Goal: Obtain resource: Download file/media

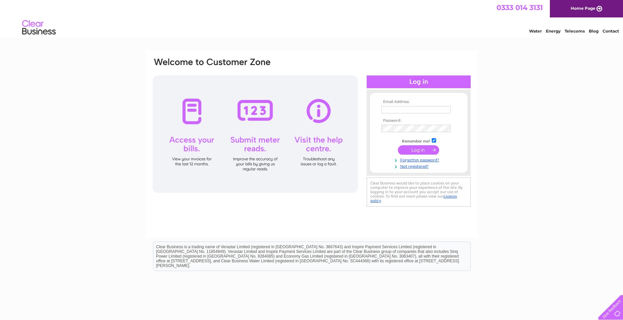
type input "stu@greenbaize.com"
click at [418, 152] on input "submit" at bounding box center [418, 149] width 41 height 9
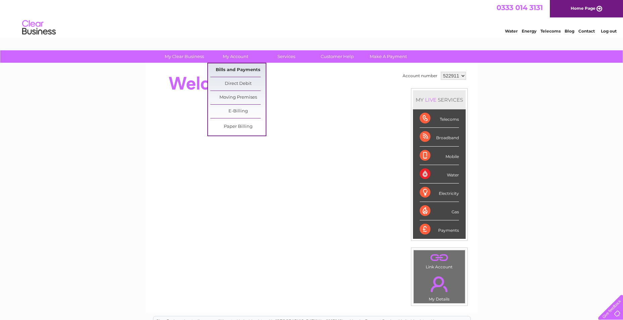
click at [243, 69] on link "Bills and Payments" at bounding box center [238, 69] width 55 height 13
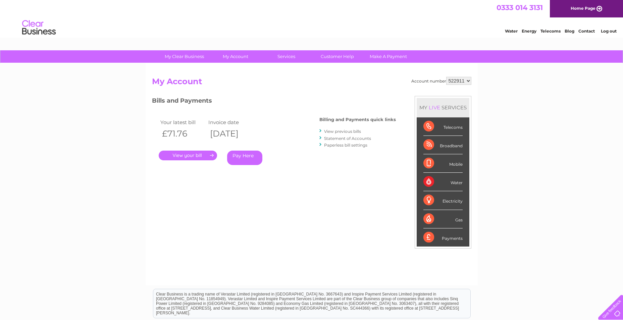
click at [336, 131] on link "View previous bills" at bounding box center [342, 131] width 37 height 5
click at [344, 132] on link "View previous bills" at bounding box center [342, 131] width 37 height 5
click at [321, 131] on div at bounding box center [321, 131] width 3 height 6
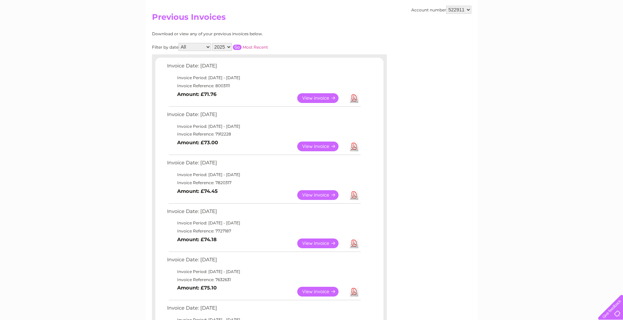
scroll to position [67, 0]
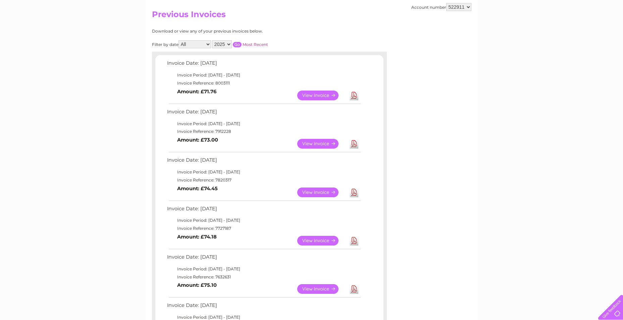
click at [311, 192] on link "View" at bounding box center [321, 193] width 49 height 10
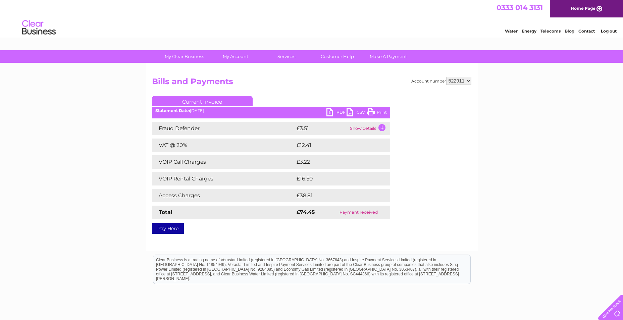
click at [329, 112] on link "PDF" at bounding box center [337, 113] width 20 height 10
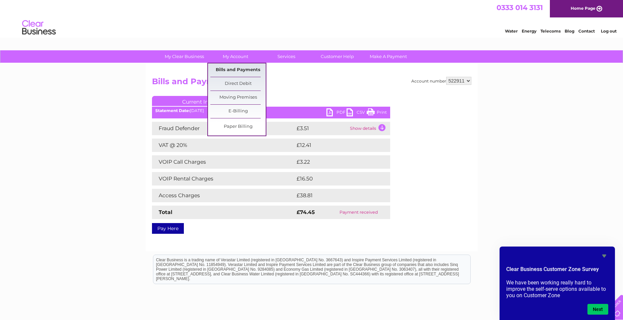
click at [236, 68] on link "Bills and Payments" at bounding box center [238, 69] width 55 height 13
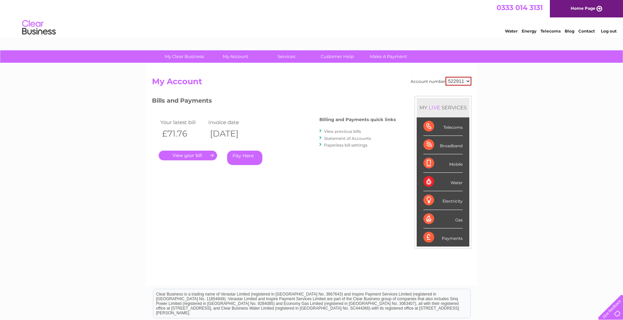
click at [343, 132] on link "View previous bills" at bounding box center [342, 131] width 37 height 5
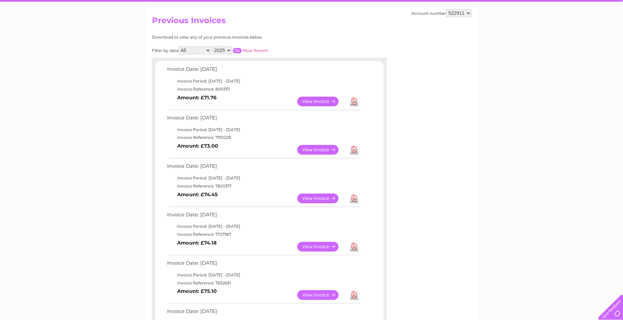
scroll to position [67, 0]
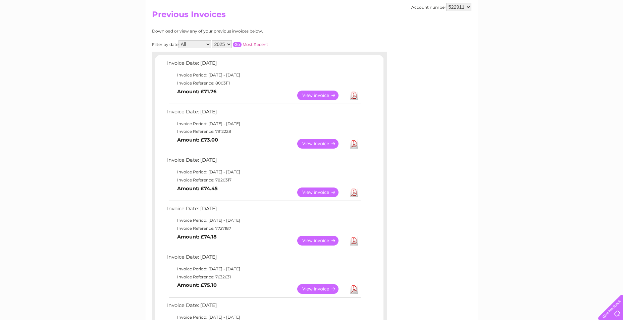
click at [320, 144] on link "View" at bounding box center [321, 144] width 49 height 10
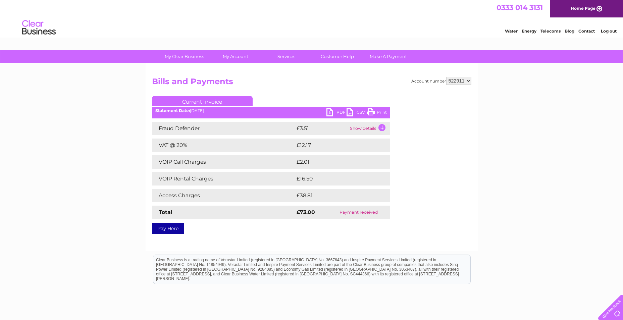
click at [328, 111] on link "PDF" at bounding box center [337, 113] width 20 height 10
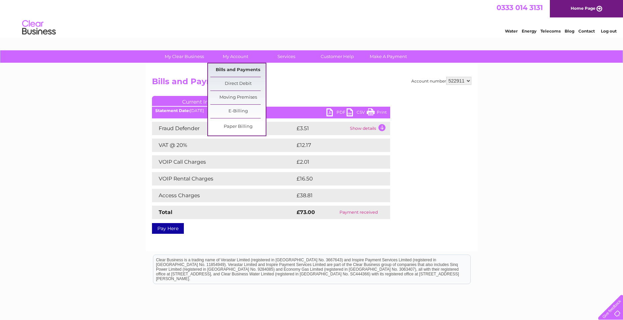
click at [234, 67] on link "Bills and Payments" at bounding box center [238, 69] width 55 height 13
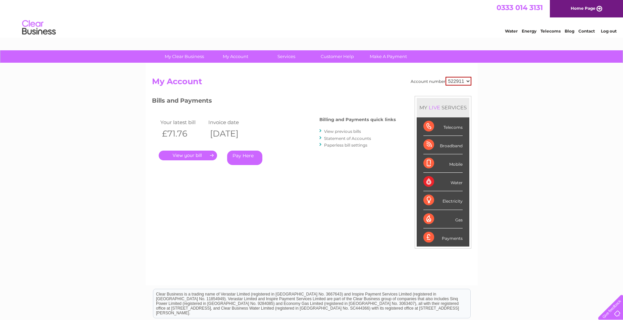
click at [341, 130] on link "View previous bills" at bounding box center [342, 131] width 37 height 5
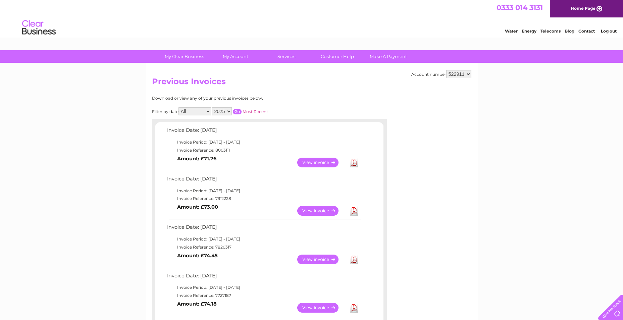
click at [308, 162] on link "View" at bounding box center [321, 163] width 49 height 10
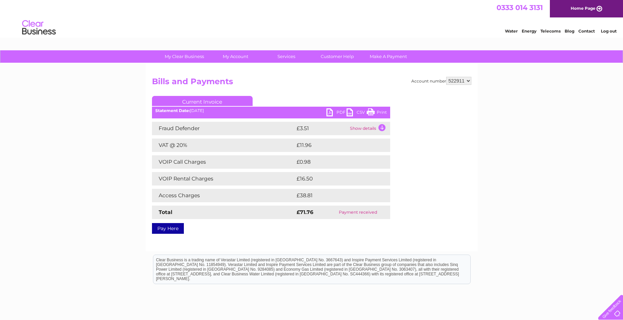
click at [328, 110] on link "PDF" at bounding box center [337, 113] width 20 height 10
